Goal: Check status

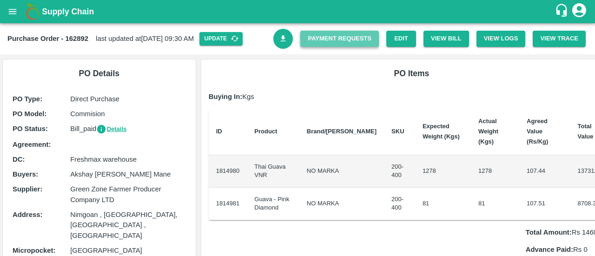
click at [367, 38] on link "Payment Requests" at bounding box center [339, 39] width 79 height 16
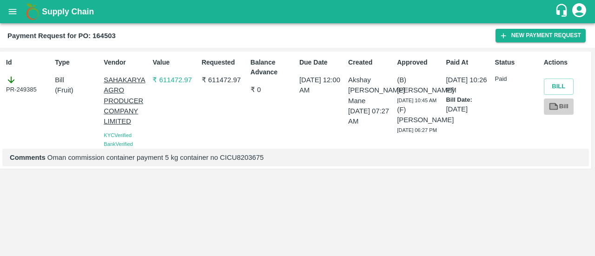
click at [558, 102] on icon at bounding box center [553, 106] width 10 height 10
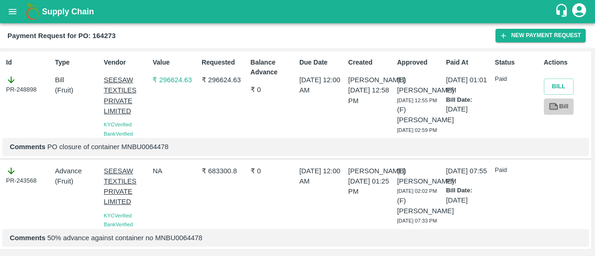
click at [558, 108] on link "Bill" at bounding box center [559, 107] width 30 height 16
